Goal: Find specific page/section: Find specific page/section

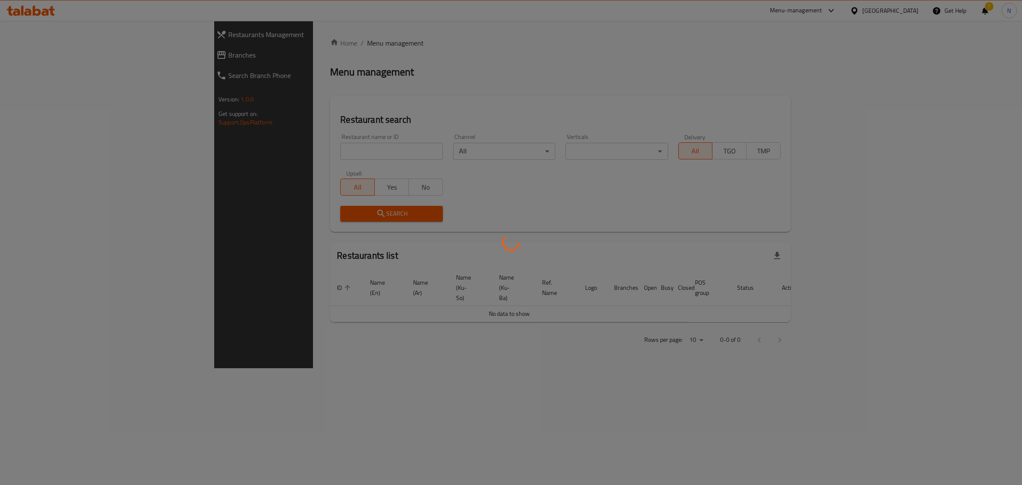
click at [307, 147] on div at bounding box center [511, 242] width 1022 height 485
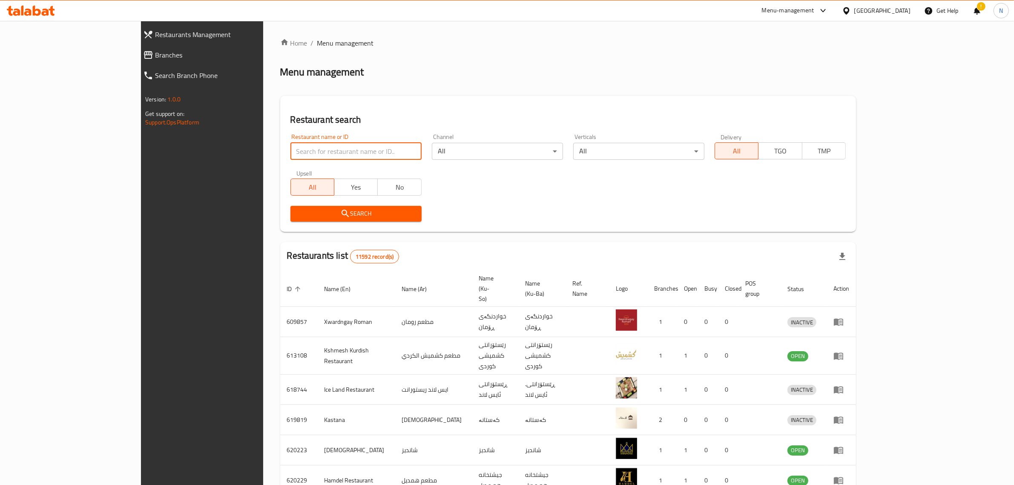
click at [310, 150] on input "search" at bounding box center [355, 151] width 131 height 17
paste input "705381"
type input "705381"
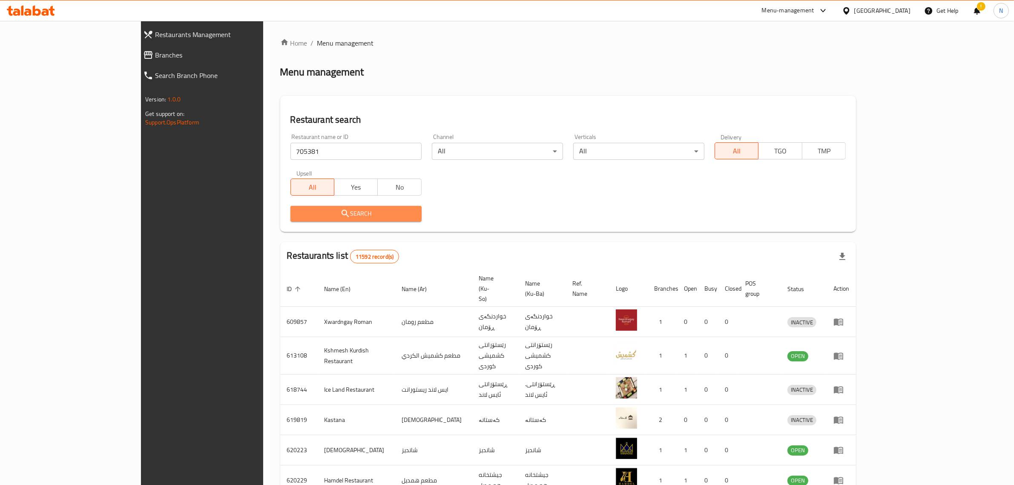
click at [343, 208] on span "Search" at bounding box center [356, 213] width 118 height 11
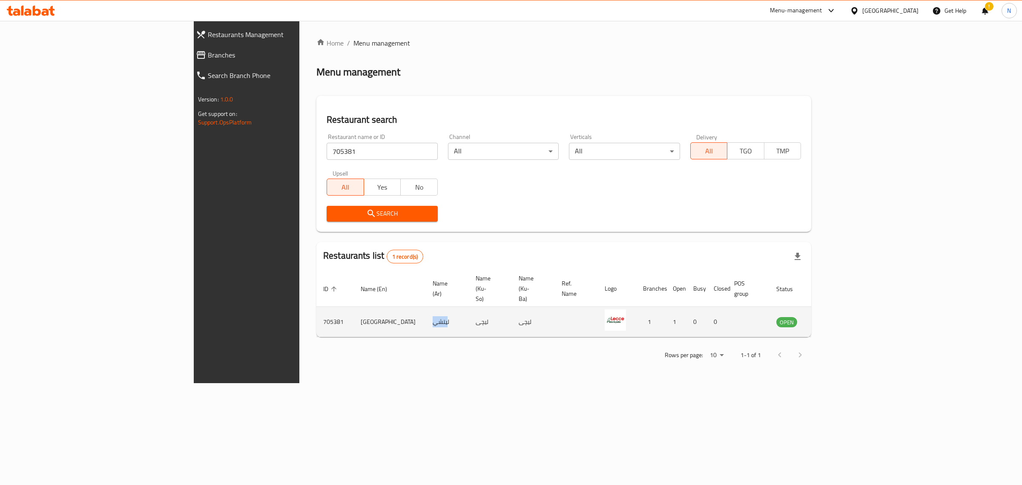
drag, startPoint x: 324, startPoint y: 300, endPoint x: 307, endPoint y: 303, distance: 16.8
click at [426, 307] on td "ليتشي" at bounding box center [447, 322] width 43 height 30
drag, startPoint x: 329, startPoint y: 303, endPoint x: 296, endPoint y: 303, distance: 32.8
click at [316, 307] on tr "705381 Lecce ليتشي [PERSON_NAME] 1 1 0 0 OPEN" at bounding box center [579, 322] width 527 height 30
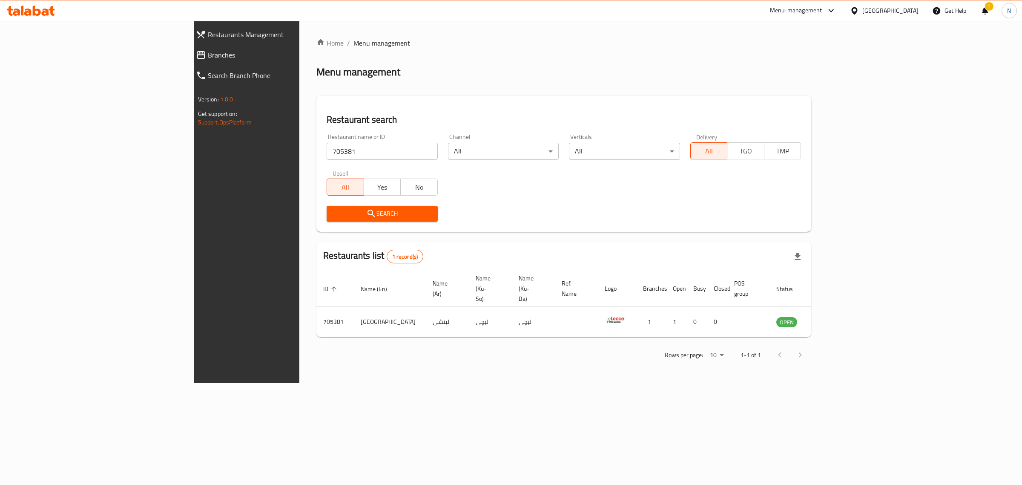
click at [365, 367] on div "Home / Menu management Menu management Restaurant search Restaurant name or ID …" at bounding box center [563, 202] width 529 height 362
drag, startPoint x: 326, startPoint y: 299, endPoint x: 301, endPoint y: 301, distance: 24.4
click at [426, 307] on td "ليتشي" at bounding box center [447, 322] width 43 height 30
click at [354, 307] on td "[GEOGRAPHIC_DATA]" at bounding box center [390, 322] width 72 height 30
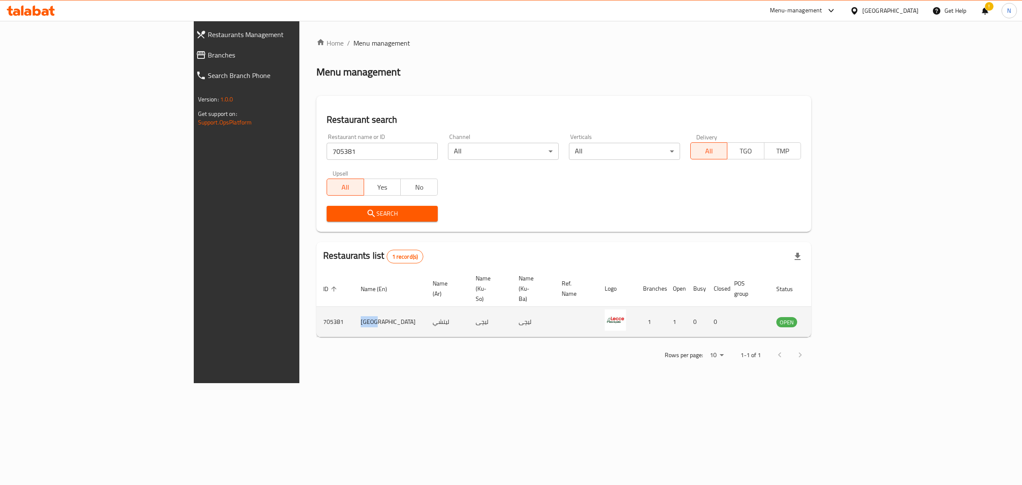
click at [354, 307] on td "[GEOGRAPHIC_DATA]" at bounding box center [390, 322] width 72 height 30
click at [36, 11] on icon at bounding box center [31, 11] width 48 height 10
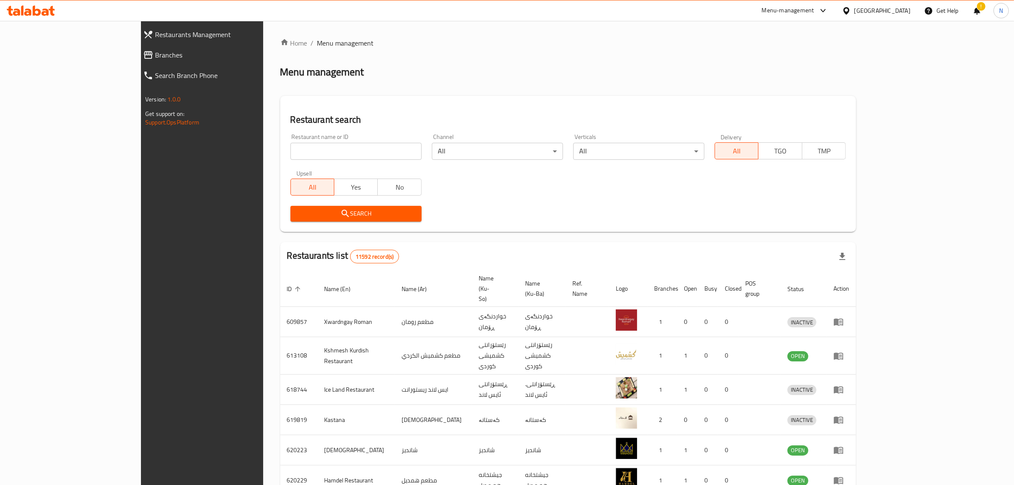
click at [301, 144] on input "search" at bounding box center [355, 151] width 131 height 17
paste input "705641"
type input "705641"
click at [353, 213] on span "Search" at bounding box center [356, 213] width 118 height 11
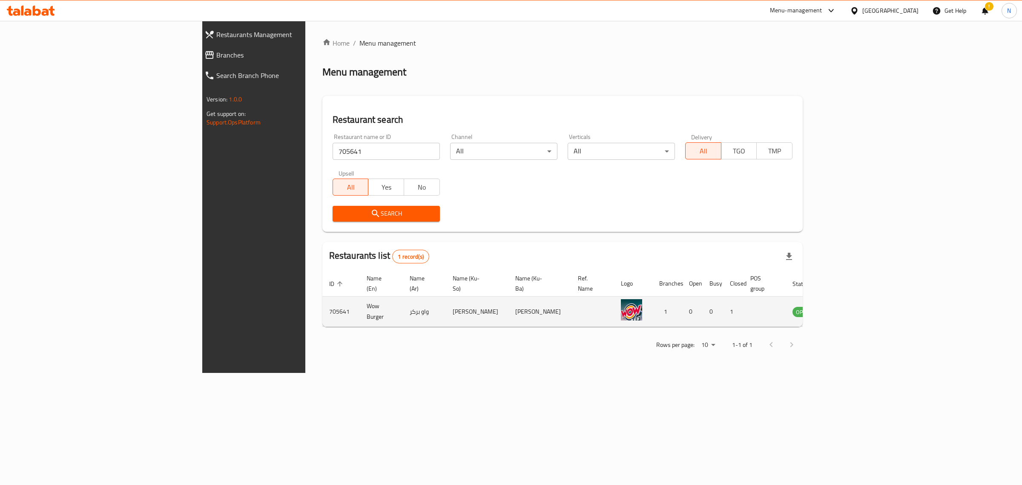
click at [847, 306] on icon "enhanced table" at bounding box center [842, 311] width 10 height 10
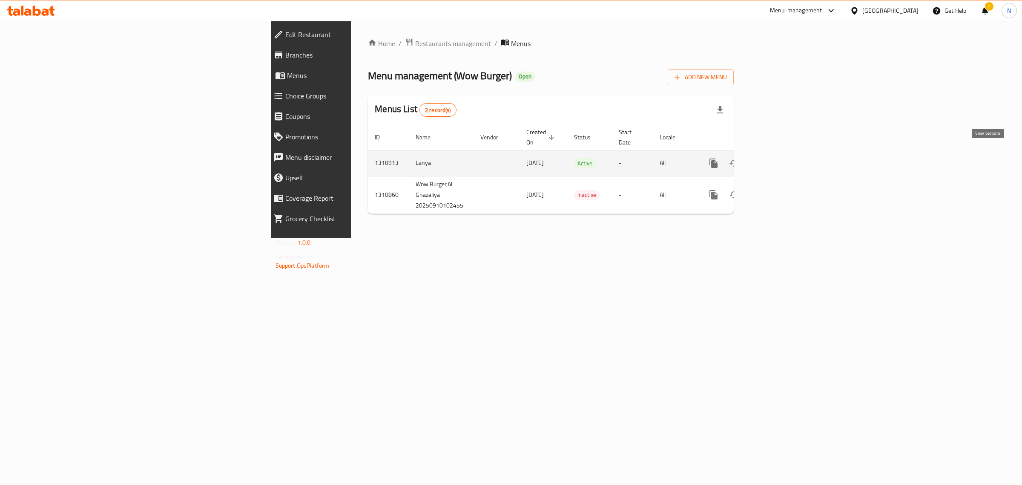
click at [780, 158] on icon "enhanced table" at bounding box center [775, 163] width 10 height 10
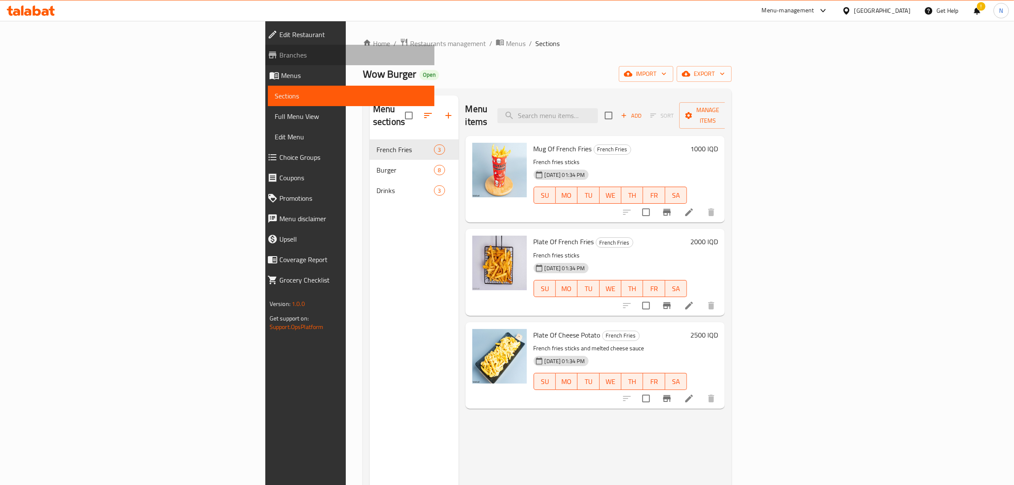
click at [261, 49] on link "Branches" at bounding box center [348, 55] width 174 height 20
